Goal: Task Accomplishment & Management: Manage account settings

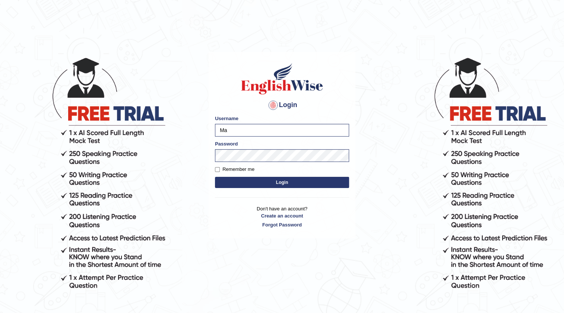
type input "M"
type input "farihaafgha556"
click at [218, 183] on button "Login" at bounding box center [282, 182] width 134 height 11
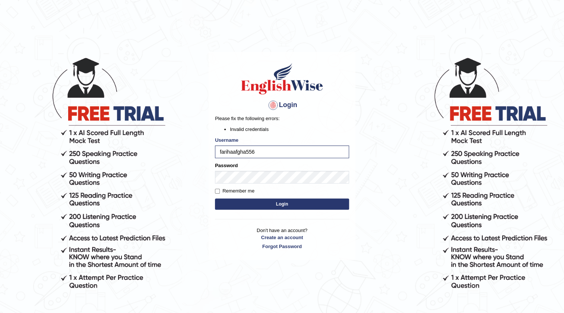
click at [339, 205] on button "Login" at bounding box center [282, 203] width 134 height 11
click at [325, 202] on button "Login" at bounding box center [282, 203] width 134 height 11
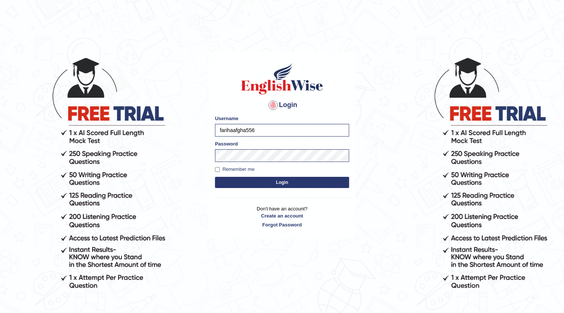
click at [325, 202] on div "Login Please fix the following errors: Username farihaafgha556 Password Remembe…" at bounding box center [282, 145] width 147 height 187
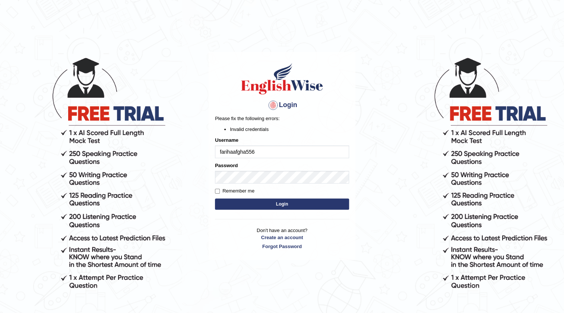
click at [335, 198] on form "Please fix the following errors: Invalid credentials Username farihaafgha556 Pa…" at bounding box center [282, 163] width 134 height 97
